Goal: Transaction & Acquisition: Purchase product/service

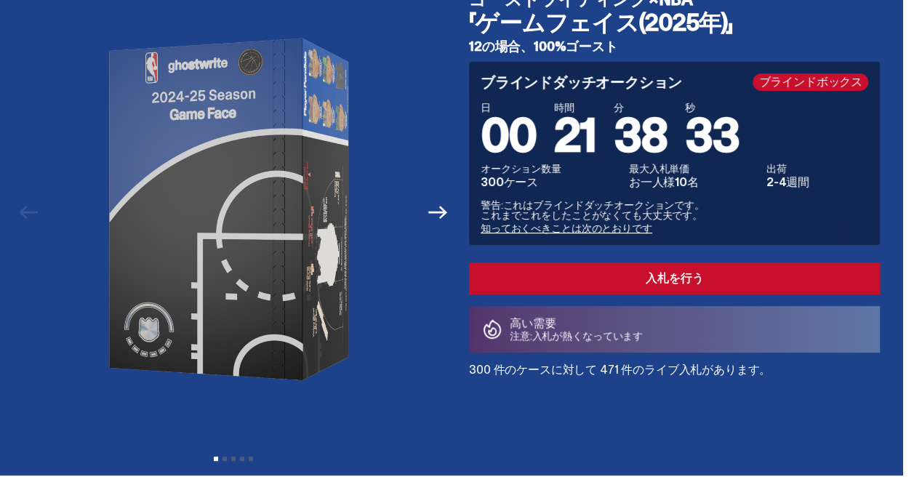
scroll to position [145, 0]
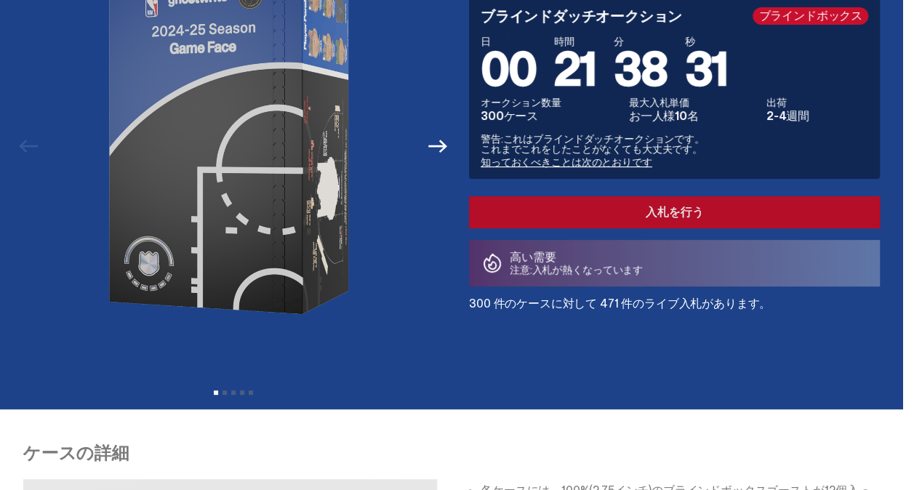
click at [674, 211] on link "入札を行う" at bounding box center [674, 212] width 411 height 32
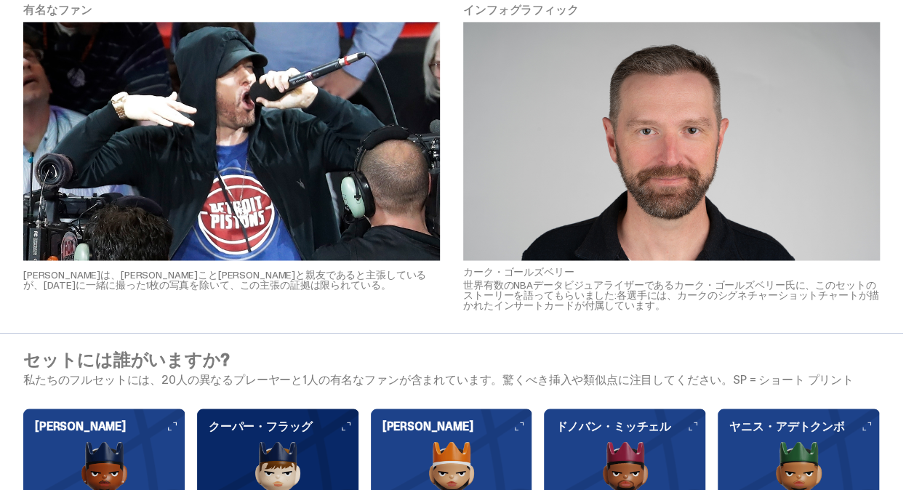
scroll to position [1018, 0]
